Goal: Task Accomplishment & Management: Manage account settings

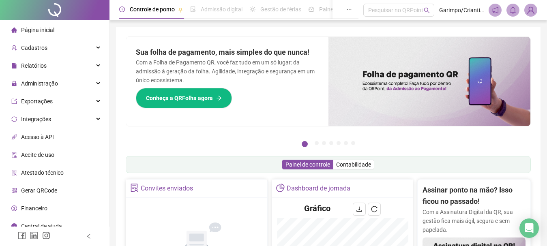
drag, startPoint x: 159, startPoint y: 223, endPoint x: 169, endPoint y: 251, distance: 29.2
click at [169, 246] on html "Página inicial Cadastros Relatórios Administração Exportações Integrações Acess…" at bounding box center [273, 123] width 547 height 246
click at [66, 86] on div "Administração" at bounding box center [55, 83] width 106 height 16
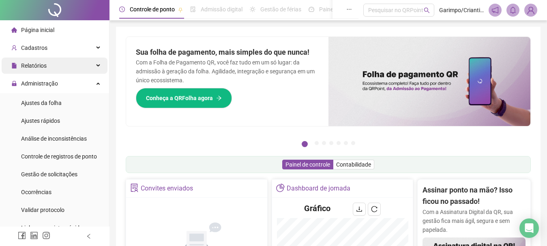
click at [73, 66] on div "Relatórios" at bounding box center [55, 66] width 106 height 16
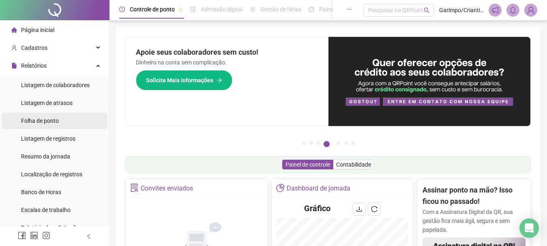
click at [54, 120] on span "Folha de ponto" at bounding box center [40, 121] width 38 height 6
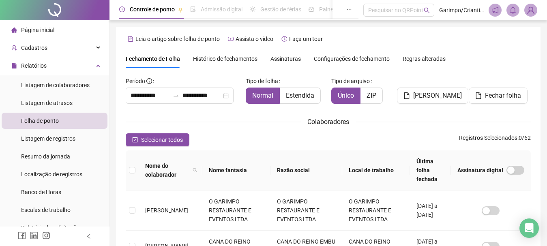
type input "**********"
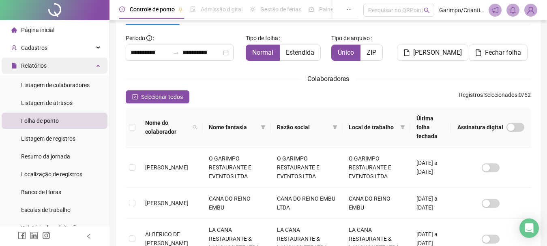
click at [55, 66] on div "Relatórios" at bounding box center [55, 66] width 106 height 16
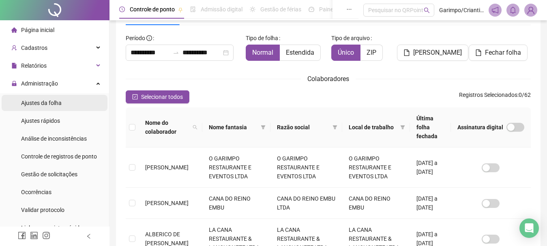
click at [66, 100] on li "Ajustes da folha" at bounding box center [55, 103] width 106 height 16
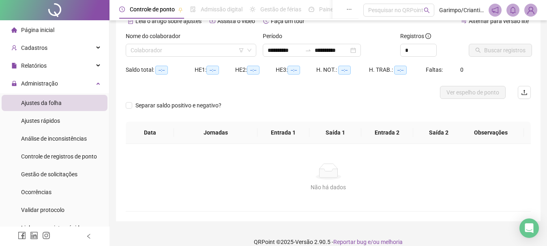
type input "**********"
click at [174, 47] on input "search" at bounding box center [187, 50] width 113 height 12
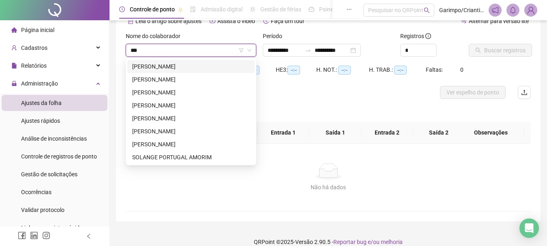
type input "****"
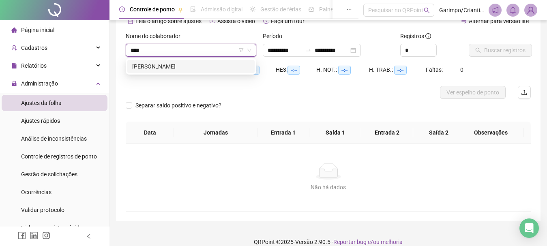
click at [181, 64] on div "MONICK XAVIER BALESTRA DE OLIVEIRA" at bounding box center [191, 66] width 118 height 9
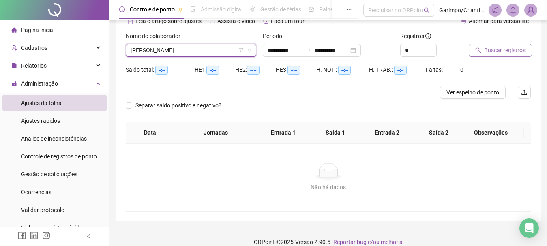
click at [470, 49] on button "Buscar registros" at bounding box center [500, 50] width 63 height 13
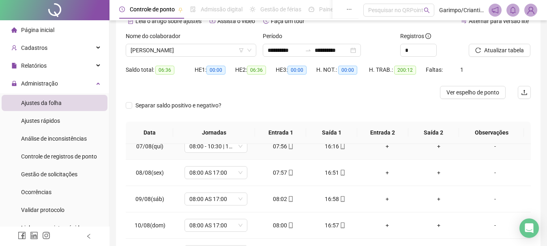
scroll to position [486, 0]
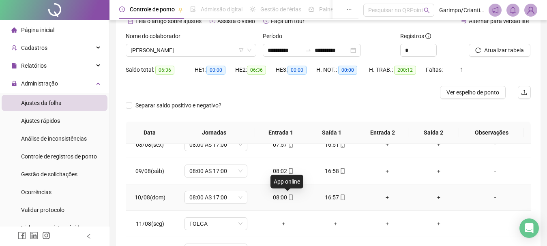
click at [288, 196] on icon "mobile" at bounding box center [291, 198] width 6 height 6
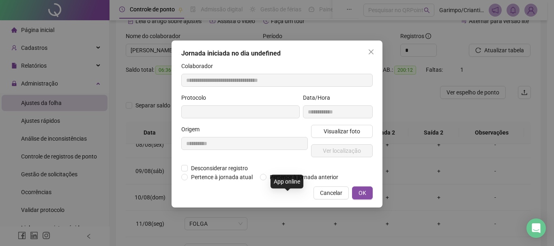
type input "**********"
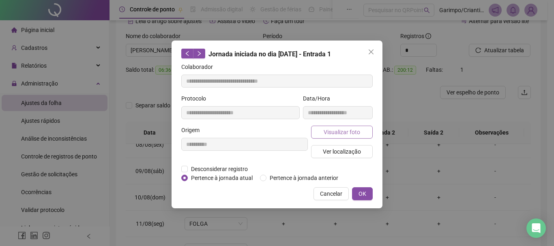
click at [340, 130] on span "Visualizar foto" at bounding box center [341, 132] width 36 height 9
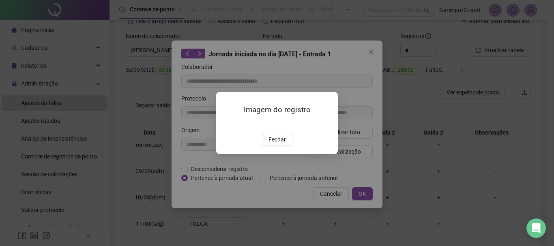
click at [226, 124] on img at bounding box center [226, 124] width 0 height 0
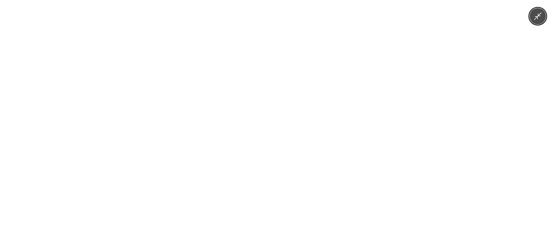
click at [523, 131] on div at bounding box center [277, 123] width 554 height 246
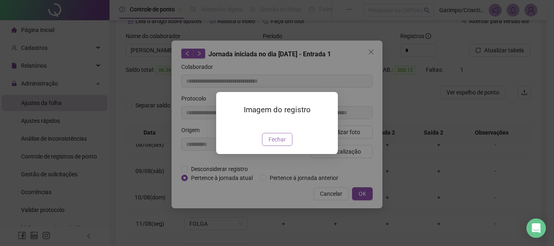
click at [286, 146] on button "Fechar" at bounding box center [277, 139] width 30 height 13
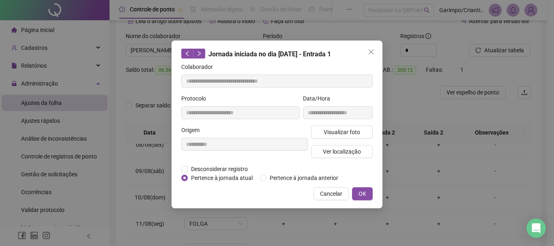
drag, startPoint x: 328, startPoint y: 192, endPoint x: 388, endPoint y: 184, distance: 60.9
click at [329, 193] on span "Cancelar" at bounding box center [331, 193] width 22 height 9
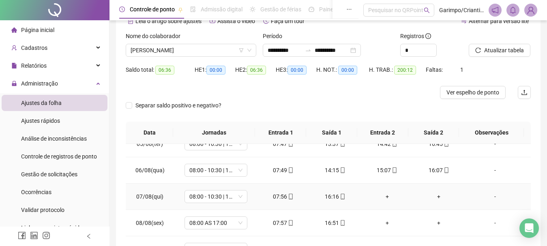
scroll to position [405, 0]
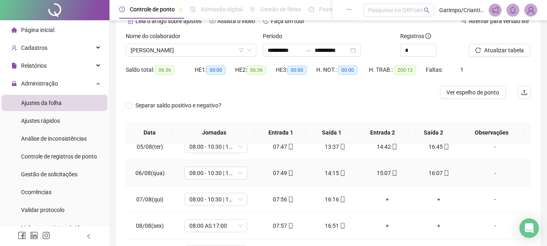
click at [443, 174] on icon "mobile" at bounding box center [446, 173] width 6 height 6
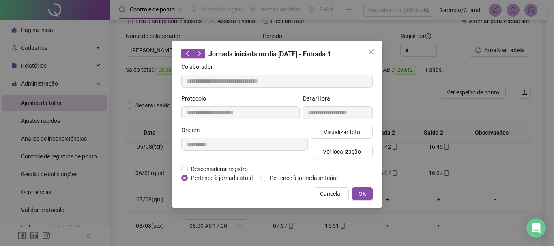
type input "**********"
click at [328, 129] on span "Visualizar foto" at bounding box center [341, 132] width 36 height 9
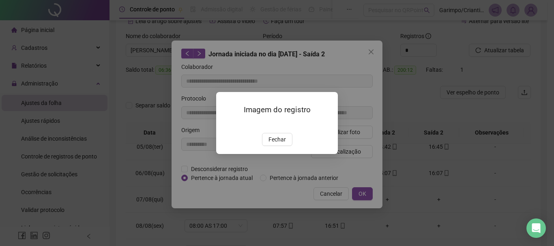
click at [226, 124] on img at bounding box center [226, 124] width 0 height 0
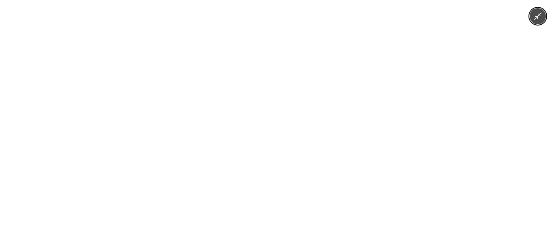
click at [424, 142] on div at bounding box center [277, 123] width 554 height 246
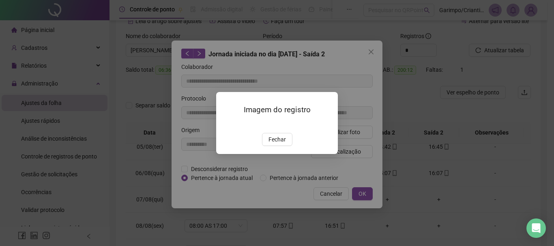
click at [285, 146] on button "Fechar" at bounding box center [277, 139] width 30 height 13
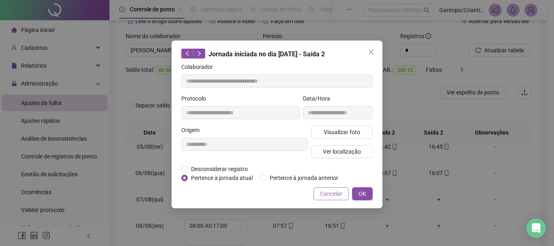
click at [347, 194] on button "Cancelar" at bounding box center [330, 193] width 35 height 13
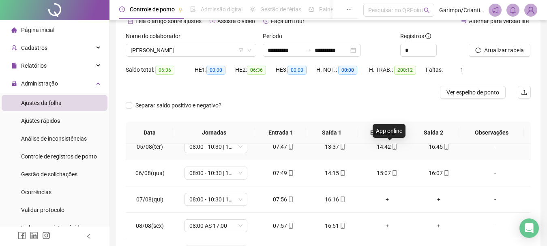
click at [392, 149] on icon "mobile" at bounding box center [395, 147] width 6 height 6
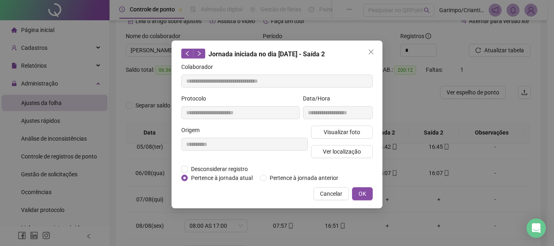
type input "**********"
click at [346, 129] on span "Visualizar foto" at bounding box center [341, 132] width 36 height 9
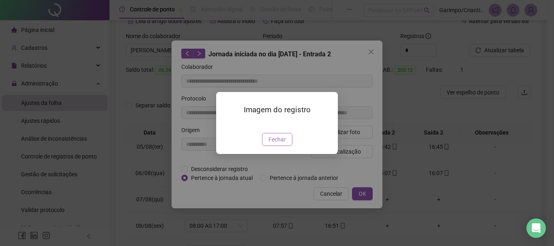
click at [277, 144] on span "Fechar" at bounding box center [276, 139] width 17 height 9
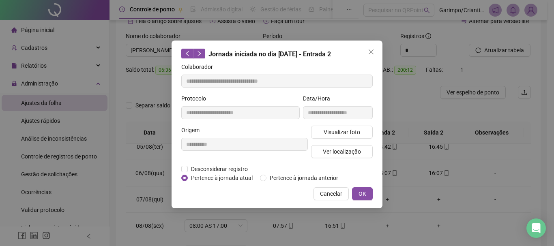
click at [341, 195] on span "Cancelar" at bounding box center [331, 193] width 22 height 9
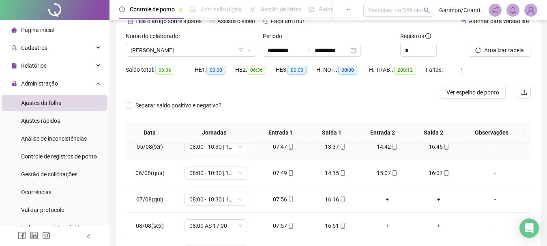
click at [286, 150] on div "07:47" at bounding box center [283, 146] width 39 height 9
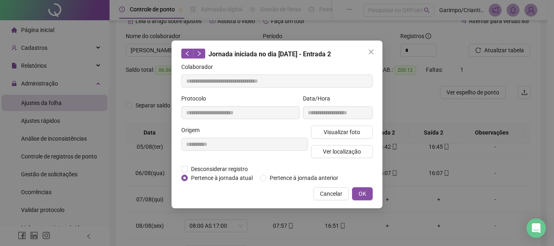
type input "**********"
click at [329, 128] on span "Visualizar foto" at bounding box center [341, 132] width 36 height 9
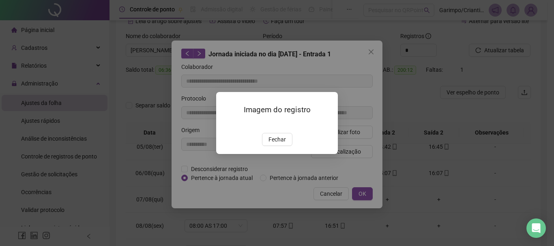
click at [226, 124] on img at bounding box center [226, 124] width 0 height 0
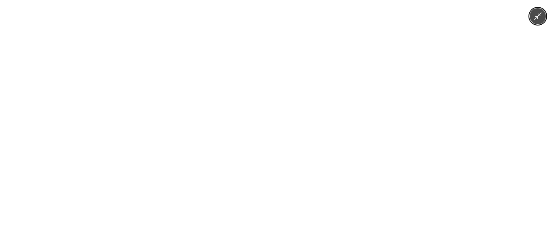
click at [499, 124] on div at bounding box center [277, 123] width 554 height 246
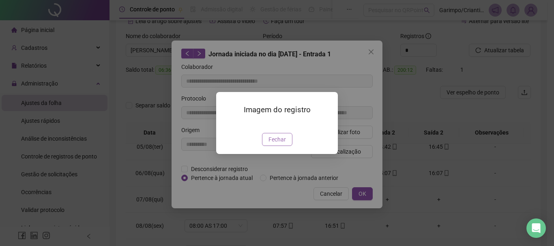
click at [285, 146] on button "Fechar" at bounding box center [277, 139] width 30 height 13
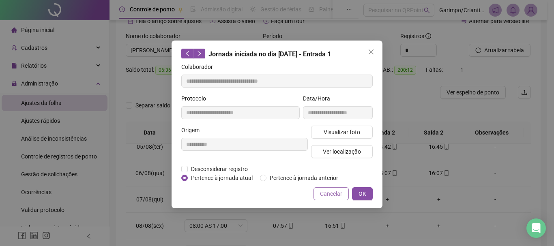
click at [342, 195] on span "Cancelar" at bounding box center [331, 193] width 22 height 9
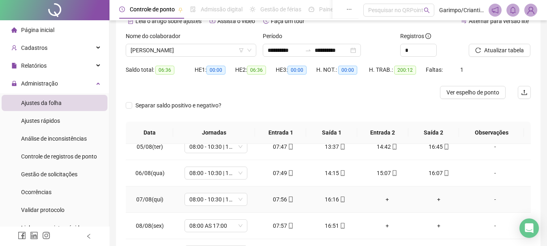
click at [340, 199] on icon "mobile" at bounding box center [343, 200] width 6 height 6
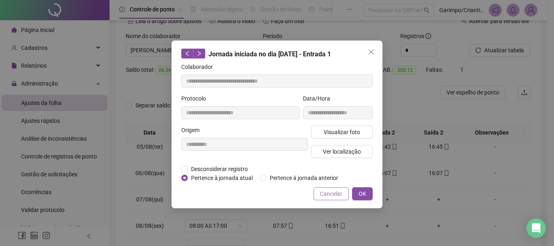
type input "**********"
click at [350, 133] on span "Visualizar foto" at bounding box center [341, 132] width 36 height 9
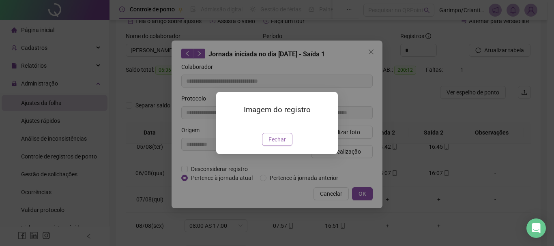
click at [284, 146] on button "Fechar" at bounding box center [277, 139] width 30 height 13
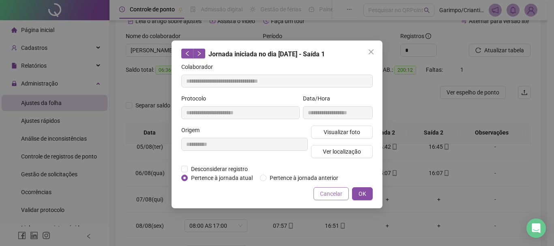
click at [339, 192] on span "Cancelar" at bounding box center [331, 193] width 22 height 9
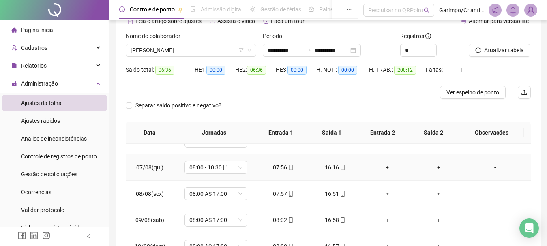
scroll to position [486, 0]
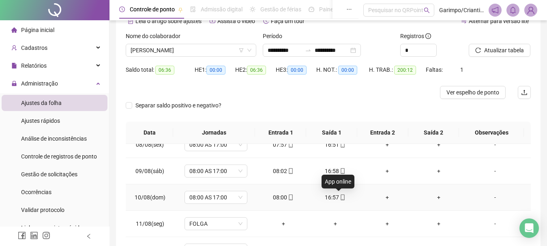
click at [340, 197] on icon "mobile" at bounding box center [343, 198] width 6 height 6
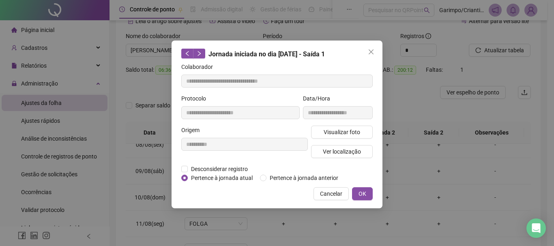
type input "**********"
click at [353, 130] on span "Visualizar foto" at bounding box center [341, 132] width 36 height 9
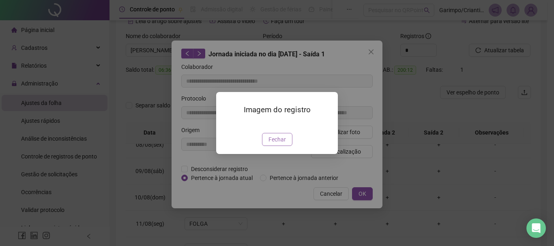
click at [288, 146] on button "Fechar" at bounding box center [277, 139] width 30 height 13
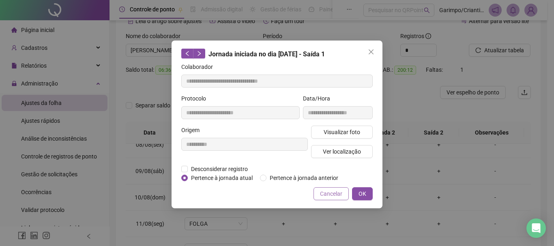
click at [328, 192] on span "Cancelar" at bounding box center [331, 193] width 22 height 9
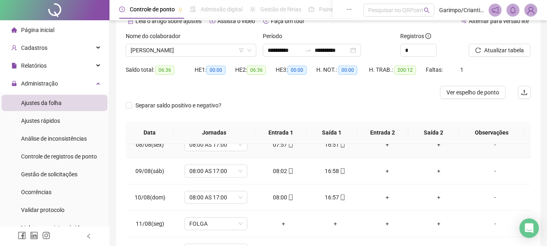
click at [291, 146] on div "07:57" at bounding box center [283, 144] width 39 height 9
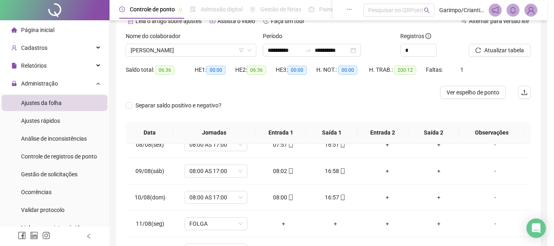
type input "**********"
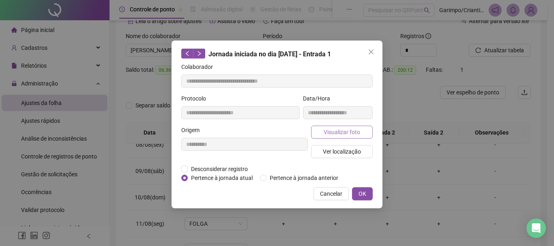
click at [332, 133] on span "Visualizar foto" at bounding box center [341, 132] width 36 height 9
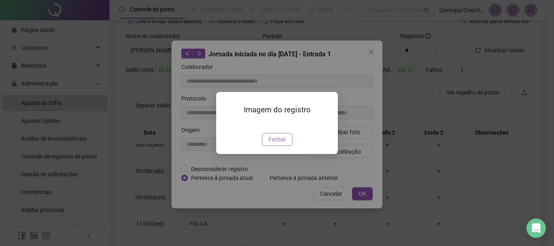
drag, startPoint x: 274, startPoint y: 187, endPoint x: 280, endPoint y: 188, distance: 5.4
click at [275, 144] on span "Fechar" at bounding box center [276, 139] width 17 height 9
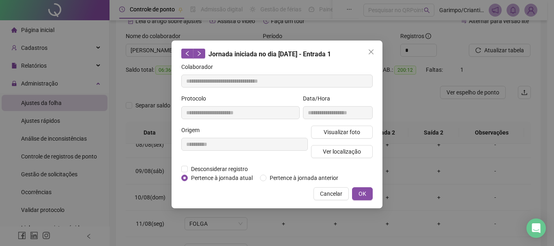
click at [339, 190] on span "Cancelar" at bounding box center [331, 193] width 22 height 9
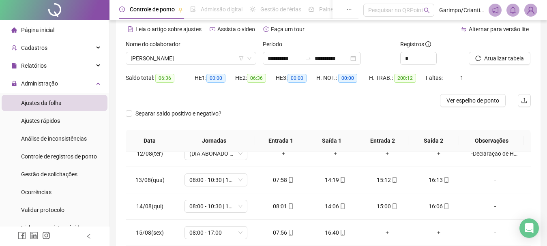
scroll to position [0, 0]
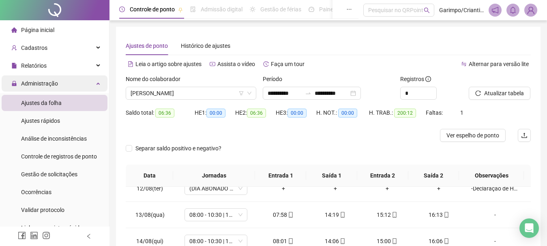
click at [77, 86] on div "Administração" at bounding box center [55, 83] width 106 height 16
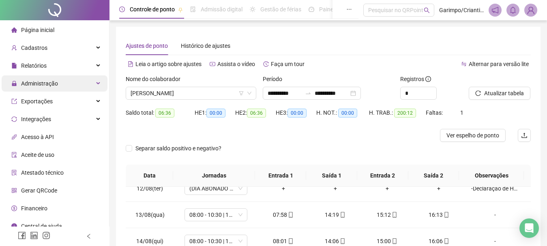
click at [39, 81] on span "Administração" at bounding box center [39, 83] width 37 height 6
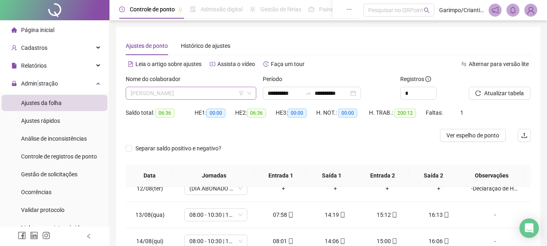
click at [195, 96] on span "MONICK XAVIER BALESTRA DE OLIVEIRA" at bounding box center [191, 93] width 121 height 12
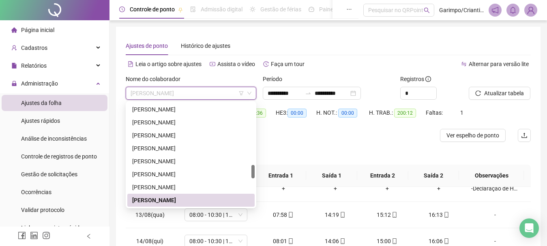
click at [32, 100] on span "Ajustes da folha" at bounding box center [41, 103] width 41 height 6
